Goal: Task Accomplishment & Management: Use online tool/utility

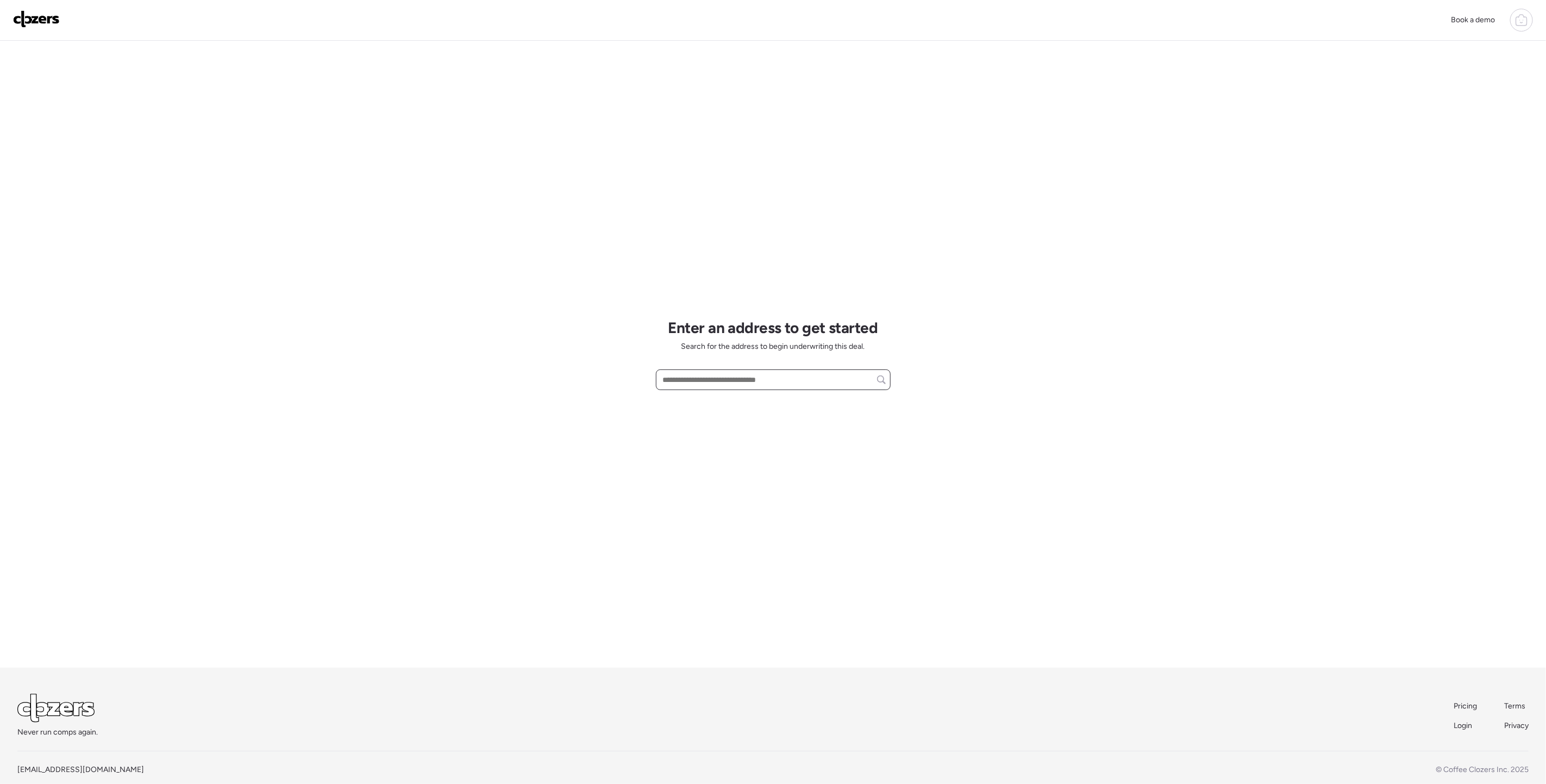
click at [718, 382] on input "text" at bounding box center [773, 379] width 225 height 15
click at [727, 397] on span "[STREET_ADDRESS]" at bounding box center [695, 400] width 71 height 11
type input "**********"
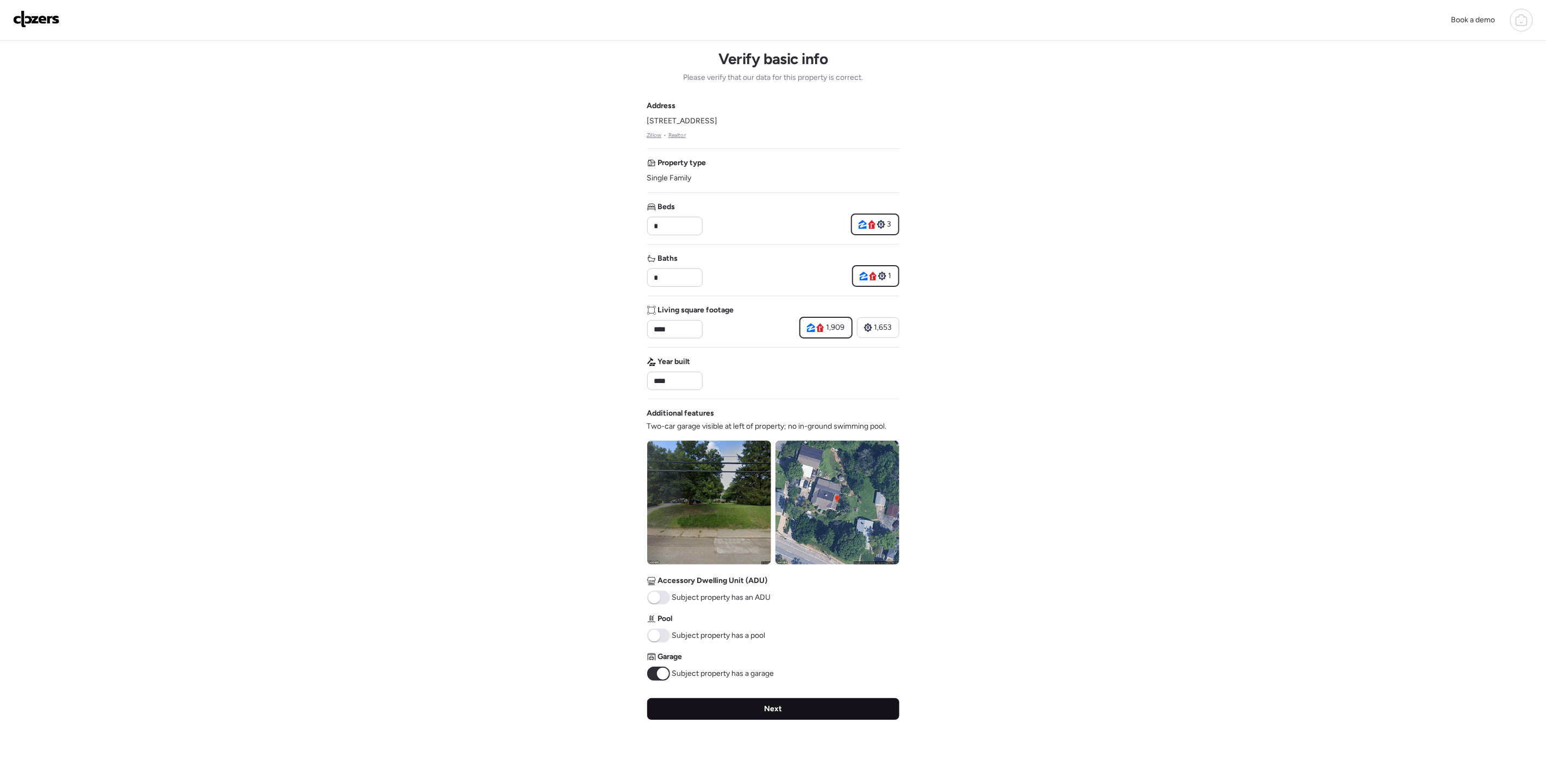
click at [729, 706] on div "Next" at bounding box center [773, 709] width 252 height 22
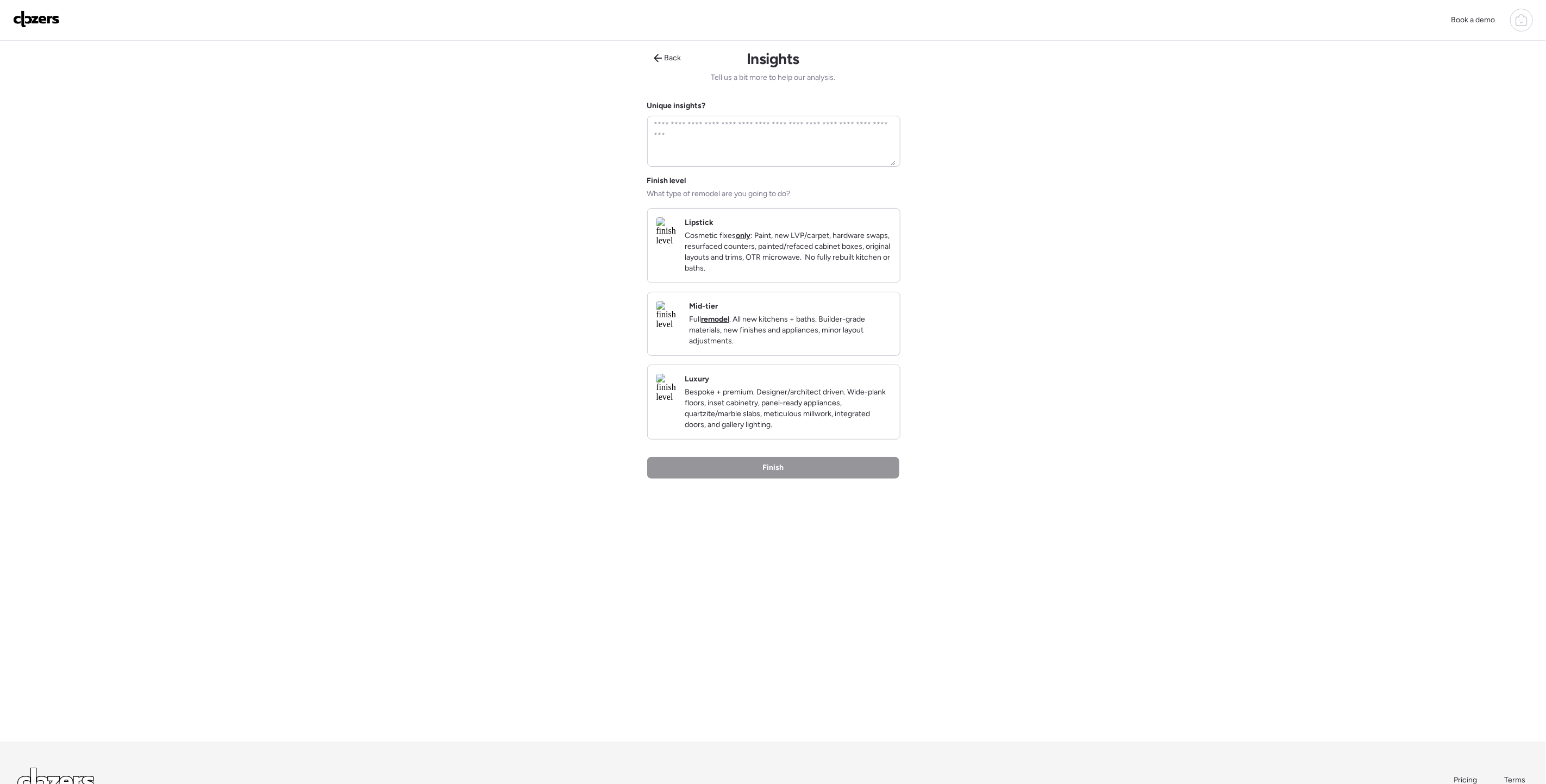
click at [680, 328] on img at bounding box center [669, 315] width 24 height 28
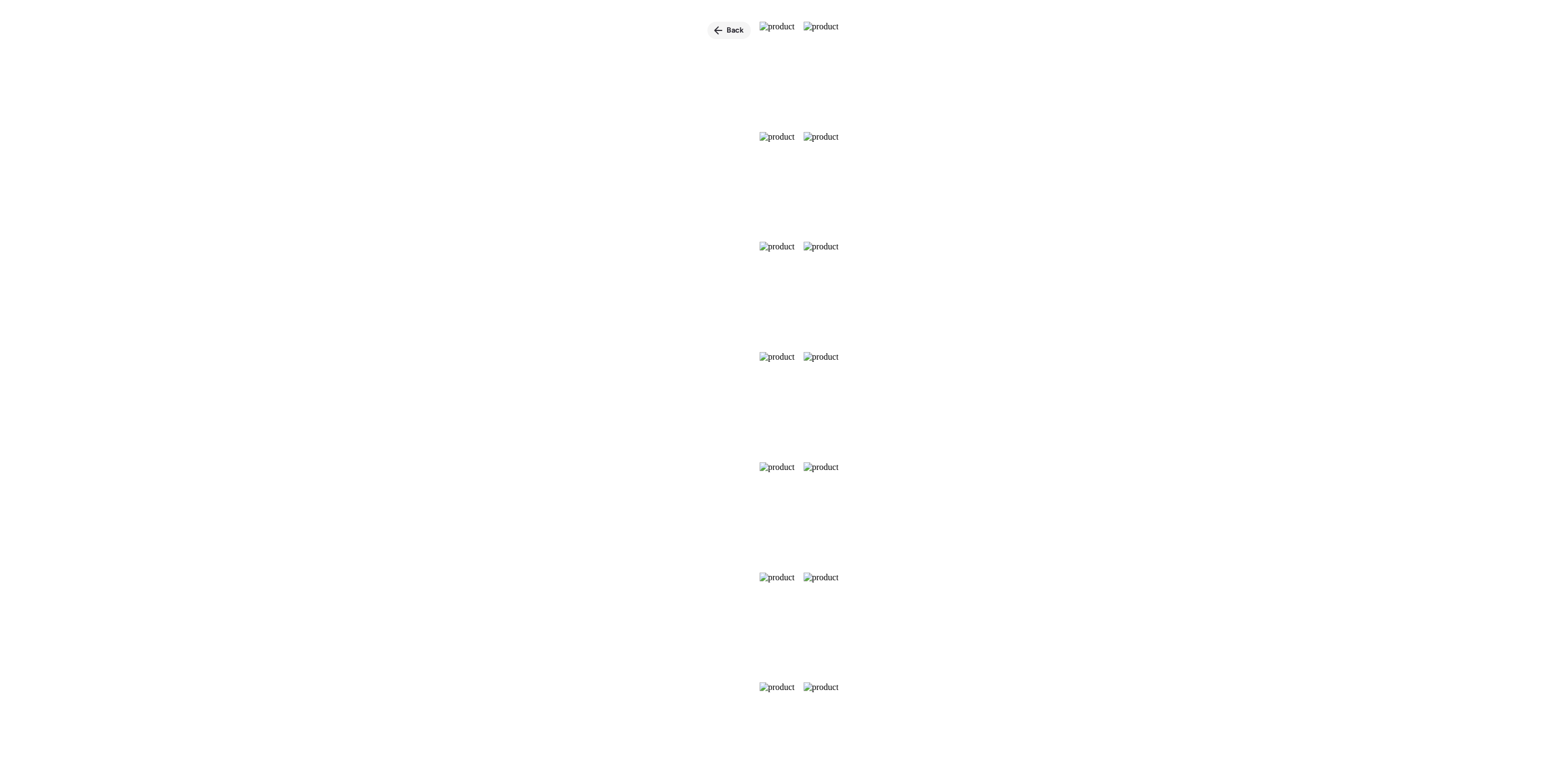
click at [727, 31] on span "Back" at bounding box center [735, 30] width 17 height 11
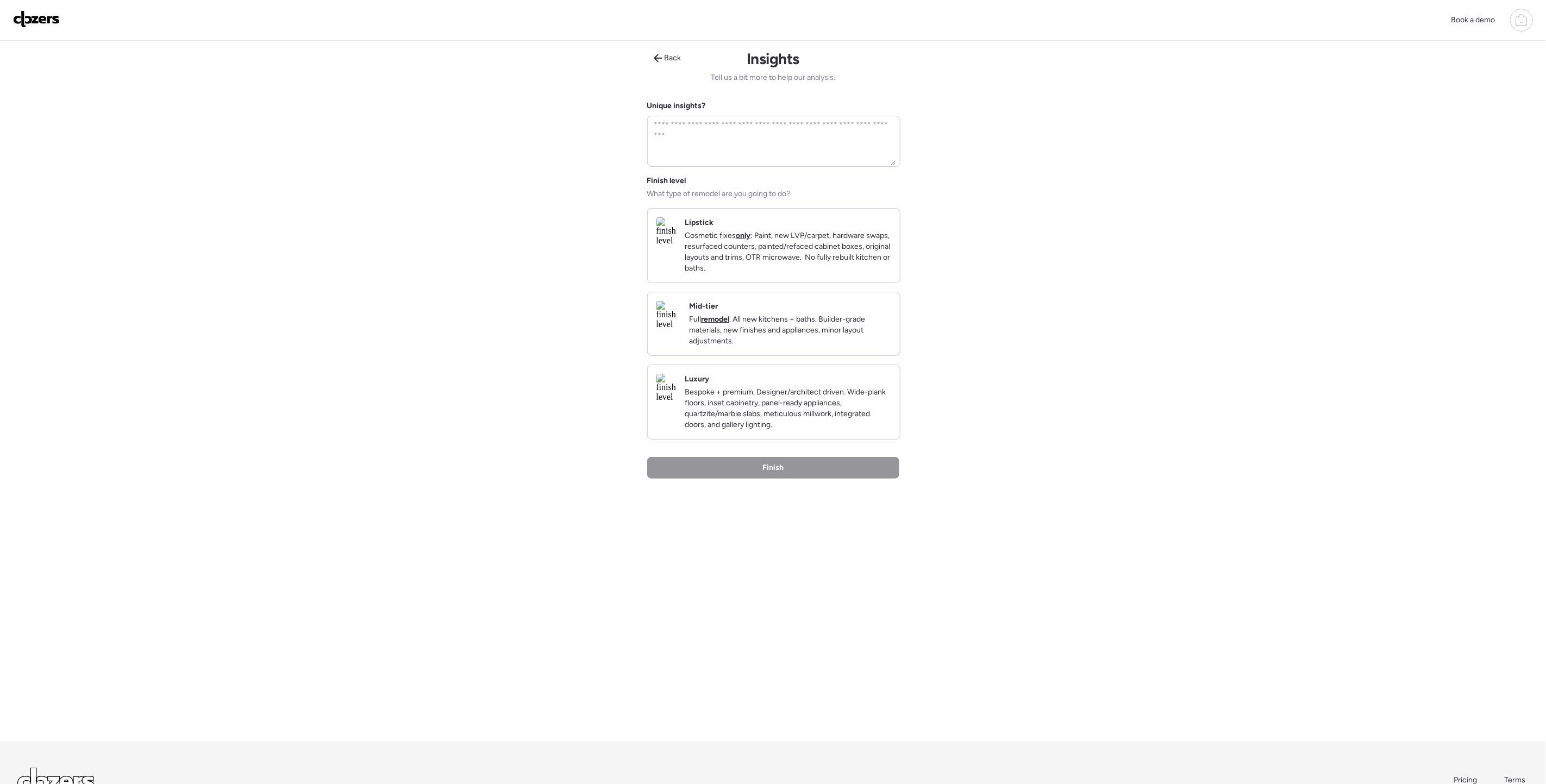
click at [817, 339] on p "Full remodel . All new kitchens + baths. Builder-grade materials, new finishes …" at bounding box center [789, 330] width 202 height 33
click at [823, 480] on div "Finish" at bounding box center [773, 469] width 252 height 22
